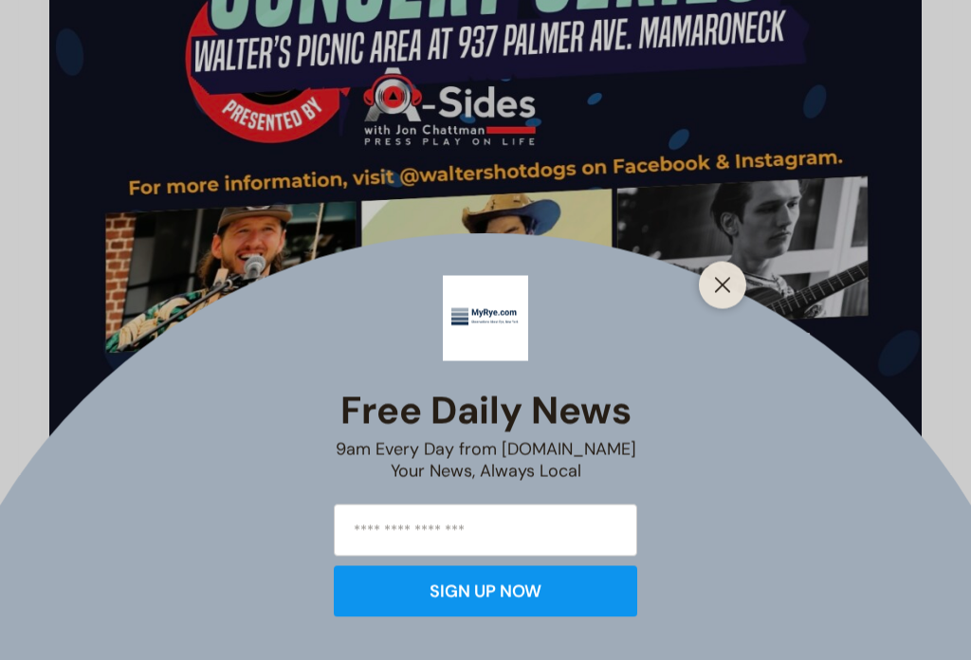
scroll to position [891, 0]
click at [714, 294] on icon "Close" at bounding box center [722, 285] width 17 height 17
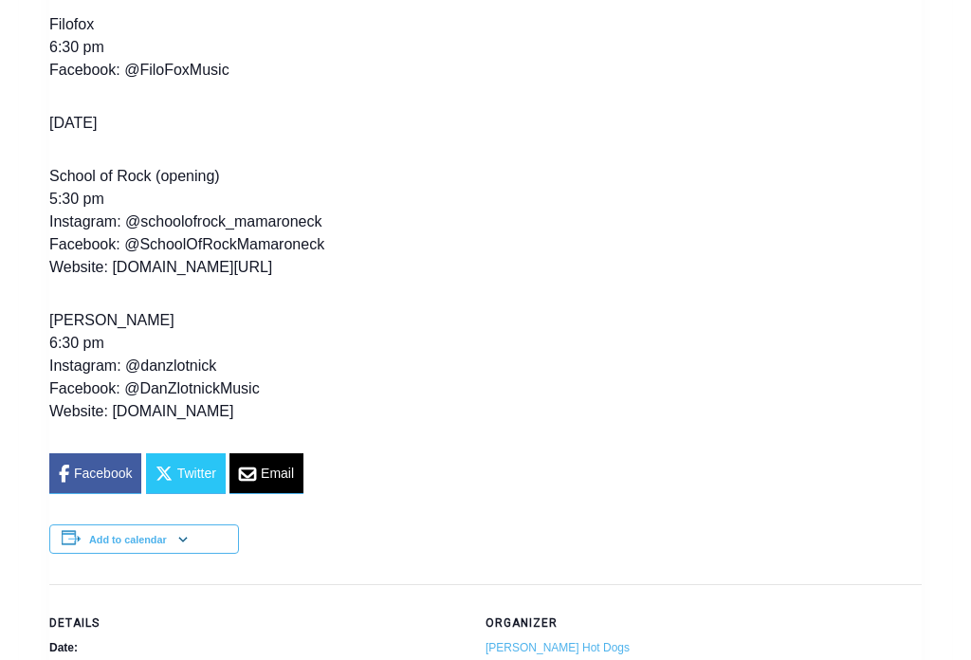
scroll to position [4110, 0]
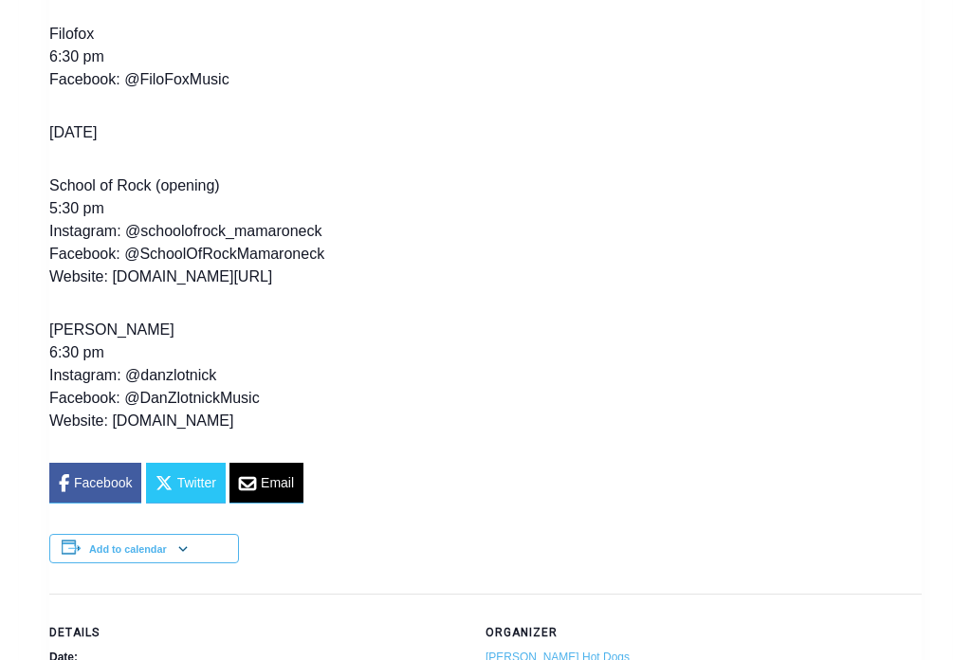
click at [153, 421] on p "Dan Zlotnick 6:30 pm Instagram: @danzlotnick Facebook: @DanZlotnickMusic Websit…" at bounding box center [485, 376] width 872 height 114
click at [147, 417] on p "Dan Zlotnick 6:30 pm Instagram: @danzlotnick Facebook: @DanZlotnickMusic Websit…" at bounding box center [485, 376] width 872 height 114
click at [153, 413] on p "Dan Zlotnick 6:30 pm Instagram: @danzlotnick Facebook: @DanZlotnickMusic Websit…" at bounding box center [485, 376] width 872 height 114
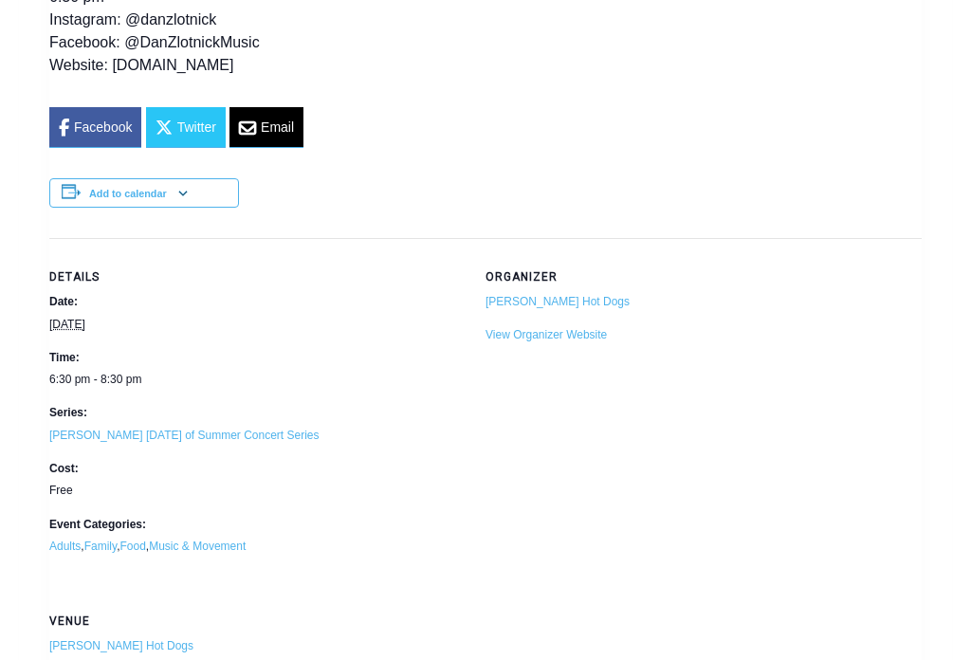
scroll to position [4465, 0]
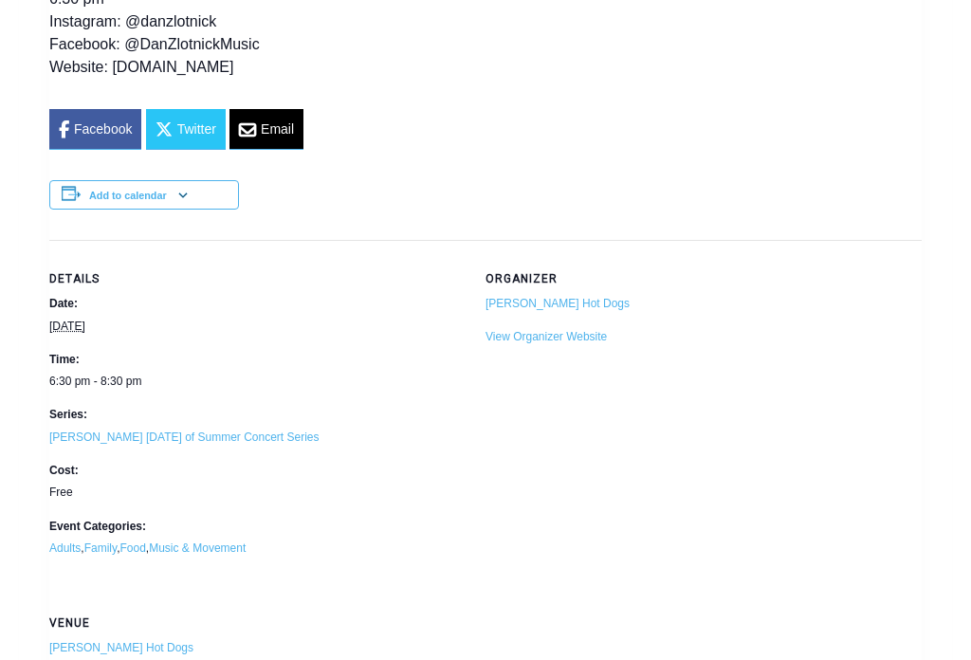
click at [75, 430] on link "[PERSON_NAME] [DATE] of Summer Concert Series" at bounding box center [184, 436] width 270 height 13
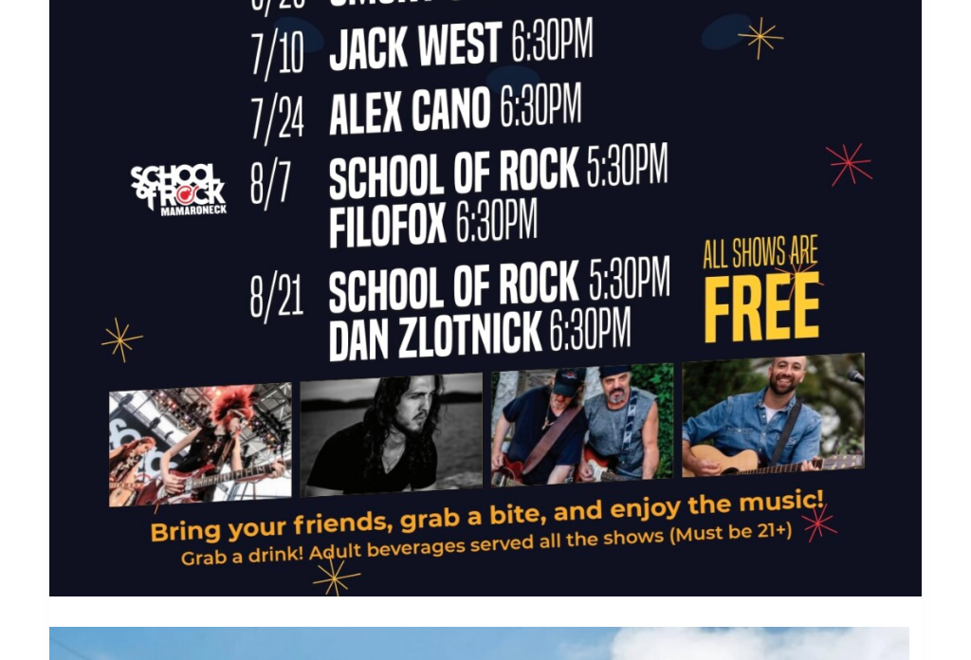
scroll to position [1362, 0]
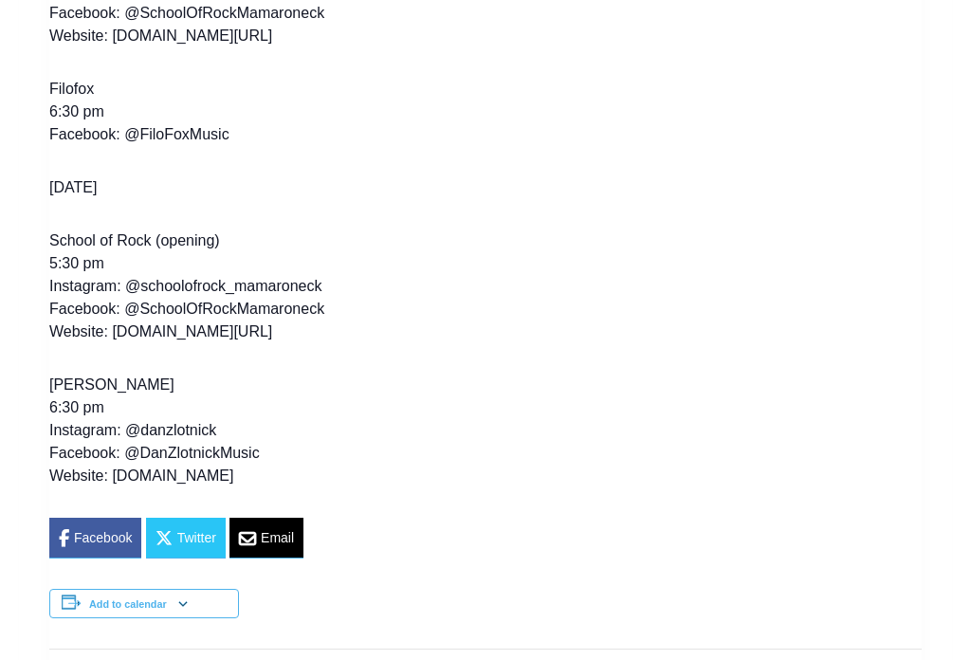
scroll to position [4056, 0]
click at [67, 301] on p "School of Rock (opening) 5:30 pm Instagram: @schoolofrock_mamaroneck Facebook: …" at bounding box center [485, 287] width 872 height 114
